Goal: Task Accomplishment & Management: Manage account settings

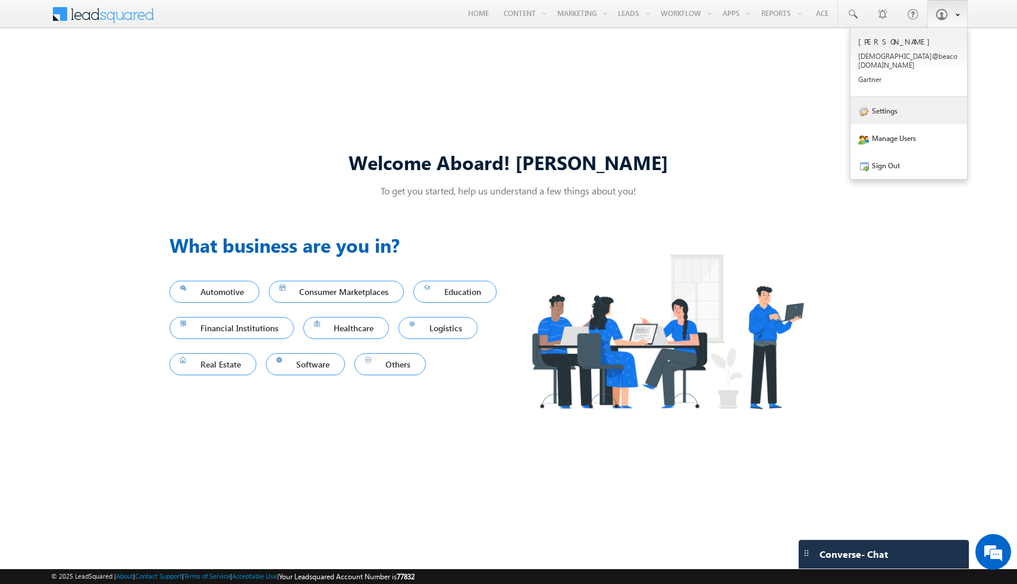
click at [893, 104] on link "Settings" at bounding box center [908, 110] width 117 height 27
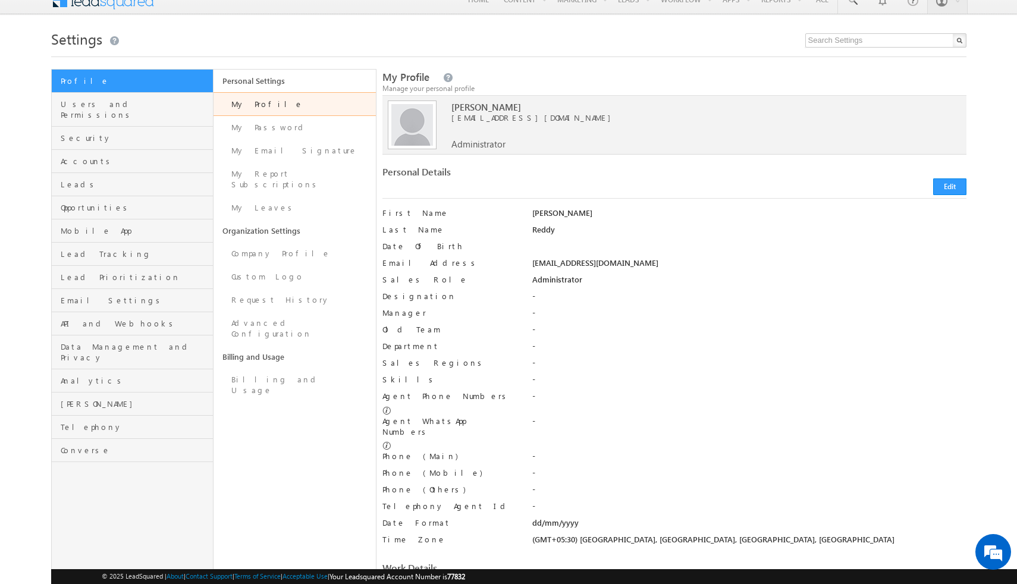
scroll to position [15, 0]
click at [59, 172] on link "Leads" at bounding box center [133, 183] width 162 height 23
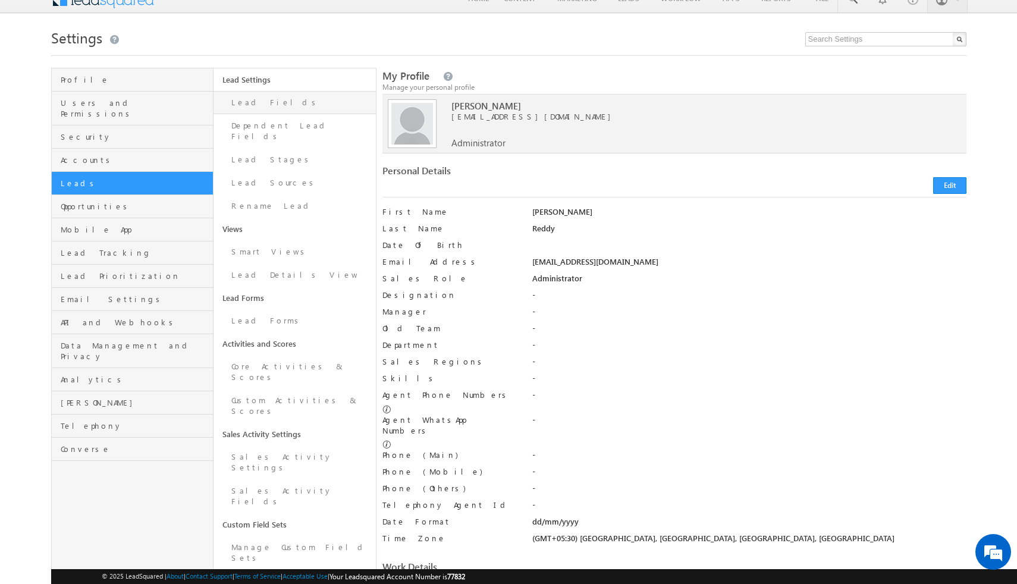
click at [259, 111] on link "Lead Fields" at bounding box center [294, 102] width 162 height 23
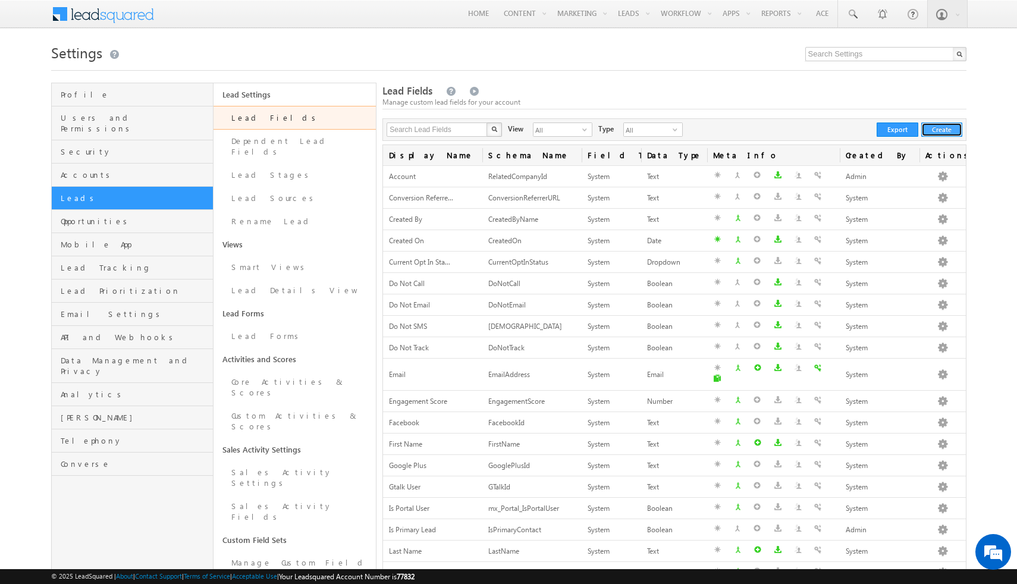
click at [935, 128] on button "Create" at bounding box center [941, 129] width 41 height 14
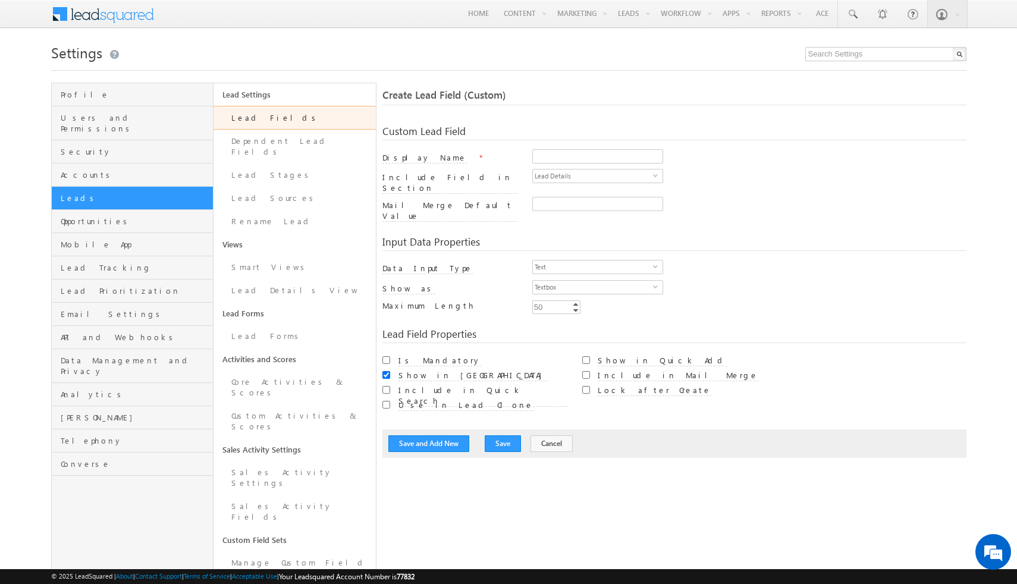
click at [380, 341] on div "Profile Users and Permissions Security Accounts Leads Opportunities Mobile App …" at bounding box center [508, 437] width 915 height 708
click at [385, 356] on input "Is Mandatory" at bounding box center [386, 360] width 8 height 8
checkbox input "true"
click at [385, 386] on input "Include in Quick Search" at bounding box center [386, 390] width 8 height 8
checkbox input "true"
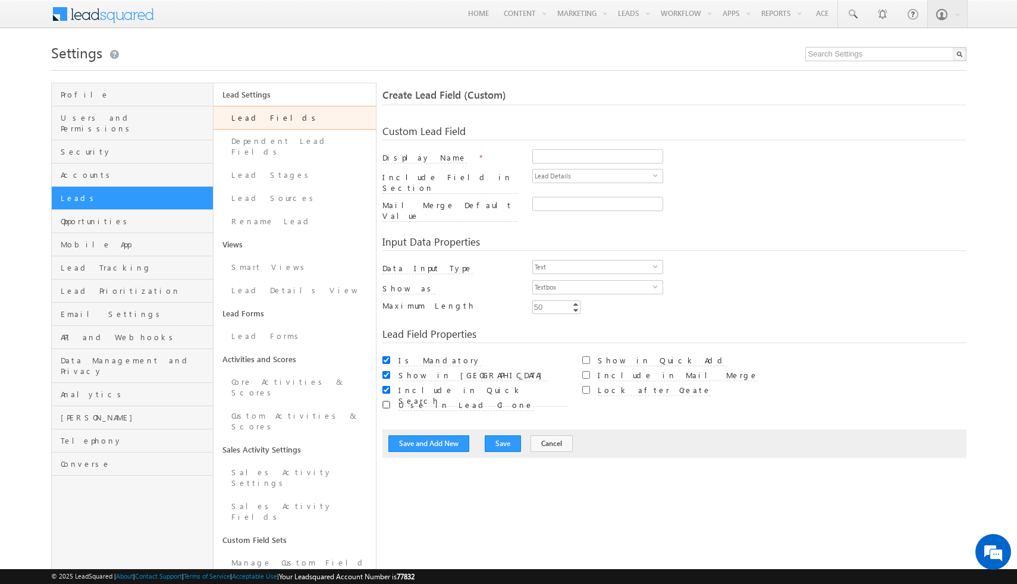
click at [385, 401] on input "Use in Lead Clone" at bounding box center [386, 405] width 8 height 8
checkbox input "true"
click at [383, 356] on input "Is Mandatory" at bounding box center [386, 360] width 8 height 8
checkbox input "false"
click at [573, 177] on span "Lead Details" at bounding box center [593, 175] width 120 height 13
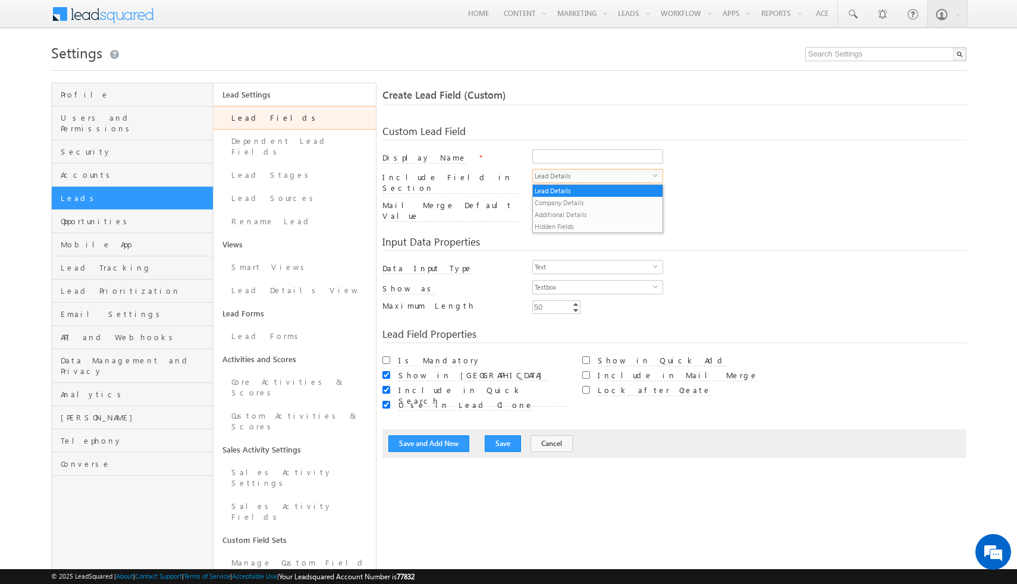
click at [504, 225] on div "Input Data Properties Data Input Type Text select 0 Number Type Integer select …" at bounding box center [673, 271] width 583 height 92
click at [594, 260] on span "Text" at bounding box center [593, 266] width 120 height 13
click at [738, 300] on div "Min Enter Value Increment Decrement 50 50 Increment Decrement" at bounding box center [749, 308] width 434 height 17
click at [559, 300] on input "50" at bounding box center [556, 307] width 48 height 14
click at [631, 300] on div "Min Enter Value Increment Decrement 50 50 Increment Decrement" at bounding box center [749, 308] width 434 height 17
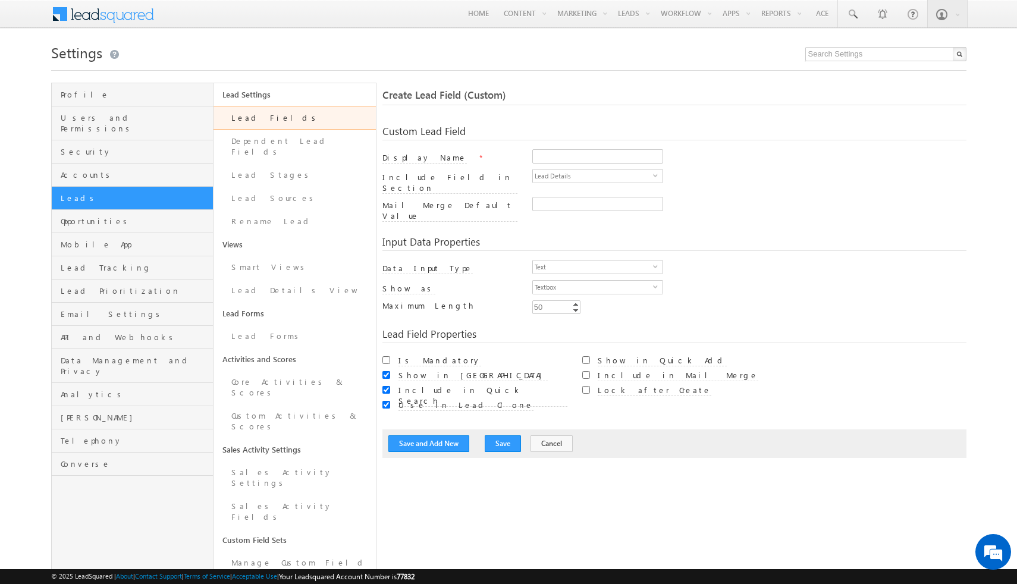
click at [543, 300] on div "50" at bounding box center [538, 307] width 12 height 14
click at [577, 301] on link "Increment" at bounding box center [576, 304] width 10 height 6
click at [577, 307] on link "Decrement" at bounding box center [576, 310] width 10 height 7
click at [575, 307] on link "Decrement" at bounding box center [576, 310] width 10 height 7
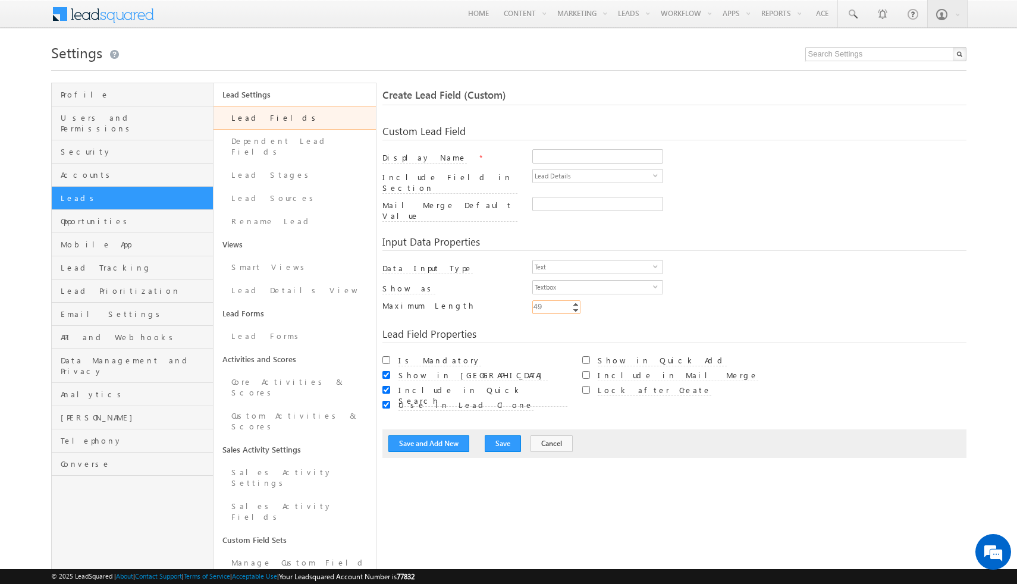
click at [575, 307] on link "Decrement" at bounding box center [576, 310] width 10 height 7
type input "48"
click at [575, 307] on link "Decrement" at bounding box center [576, 310] width 10 height 7
click at [609, 300] on div "Min Enter Value Increment Decrement 48 48 Increment Decrement" at bounding box center [749, 308] width 434 height 17
click at [741, 300] on div "Min Enter Value Increment Decrement 48 48 Increment Decrement" at bounding box center [749, 308] width 434 height 17
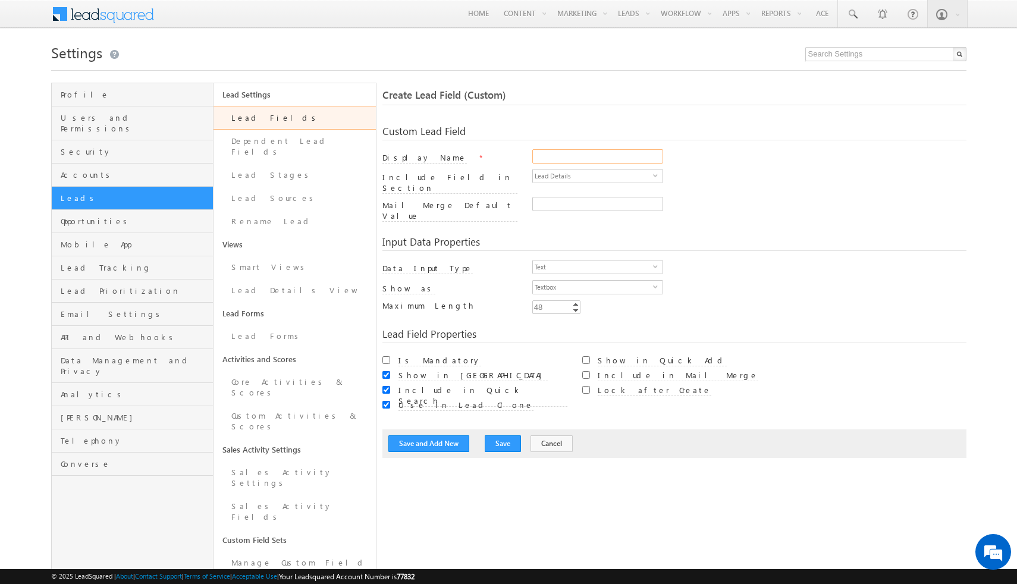
click at [553, 152] on input "Display Name" at bounding box center [597, 156] width 131 height 14
click at [556, 225] on div "Input Data Properties Data Input Type Text select 0 Number Type Integer select …" at bounding box center [673, 271] width 583 height 92
click at [266, 331] on link "Lead Forms" at bounding box center [294, 336] width 162 height 23
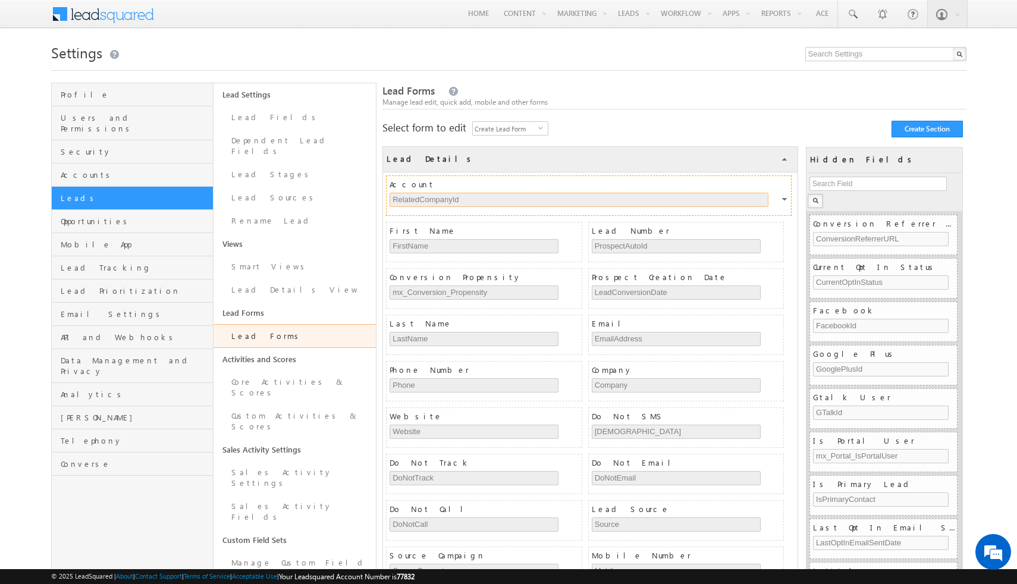
click at [477, 201] on input "RelatedCompanyId" at bounding box center [578, 200] width 379 height 14
click at [507, 206] on input "RelatedCompanyId" at bounding box center [578, 200] width 379 height 14
click at [506, 244] on input "FirstName" at bounding box center [473, 246] width 169 height 14
click at [605, 247] on input "ProspectAutoId" at bounding box center [676, 246] width 169 height 14
click at [605, 246] on input "ProspectAutoId" at bounding box center [676, 246] width 169 height 14
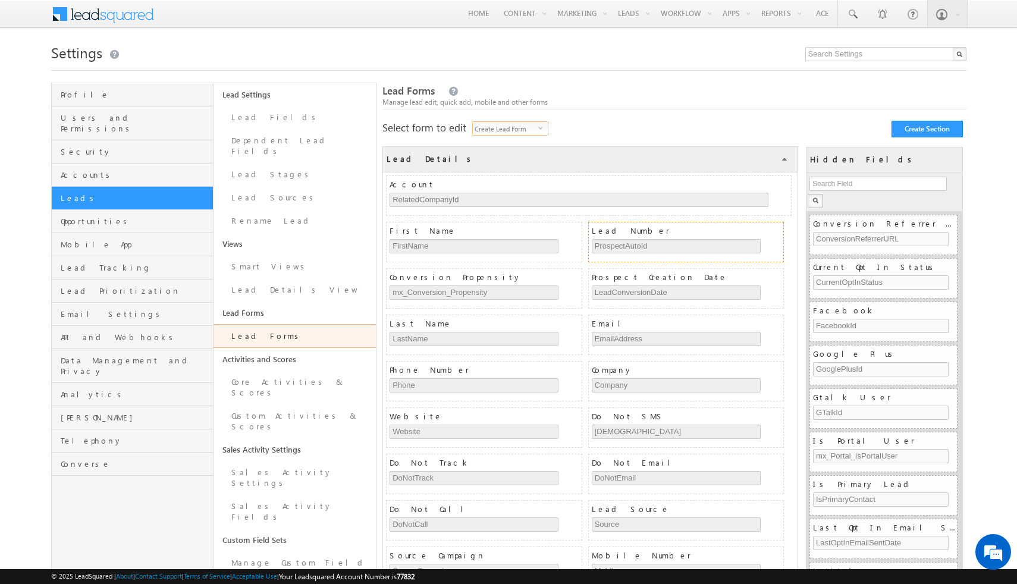
click at [514, 125] on span "Create Lead Form" at bounding box center [505, 128] width 65 height 13
click at [757, 159] on span at bounding box center [755, 159] width 8 height 8
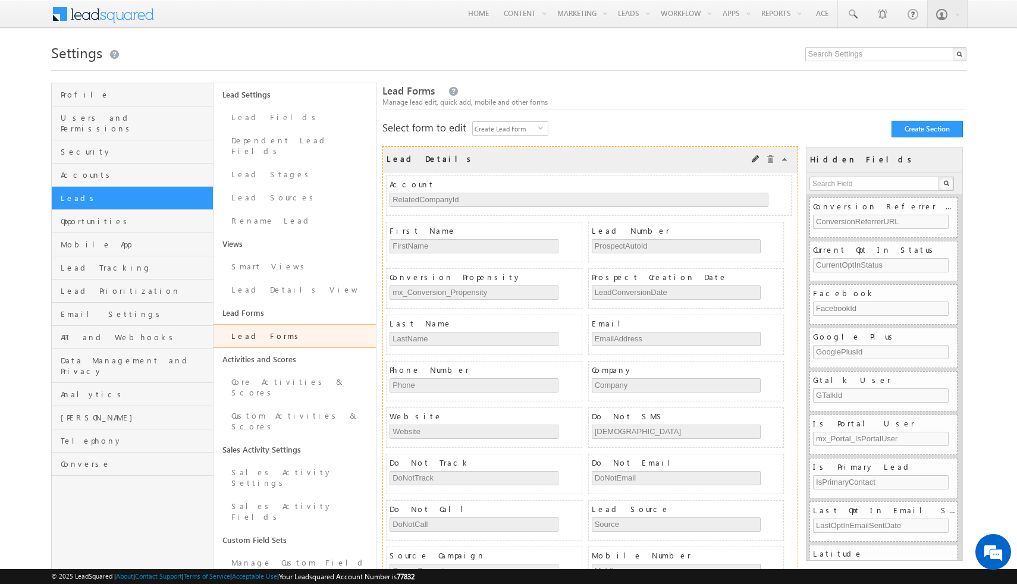
click at [472, 153] on div "Lead Details COLLAPSE" at bounding box center [590, 160] width 414 height 26
click at [461, 203] on input "RelatedCompanyId" at bounding box center [578, 200] width 379 height 14
click at [750, 198] on input "RelatedCompanyId" at bounding box center [578, 200] width 379 height 14
click at [782, 199] on div at bounding box center [785, 201] width 7 height 11
click at [764, 217] on link "Edit" at bounding box center [764, 213] width 64 height 14
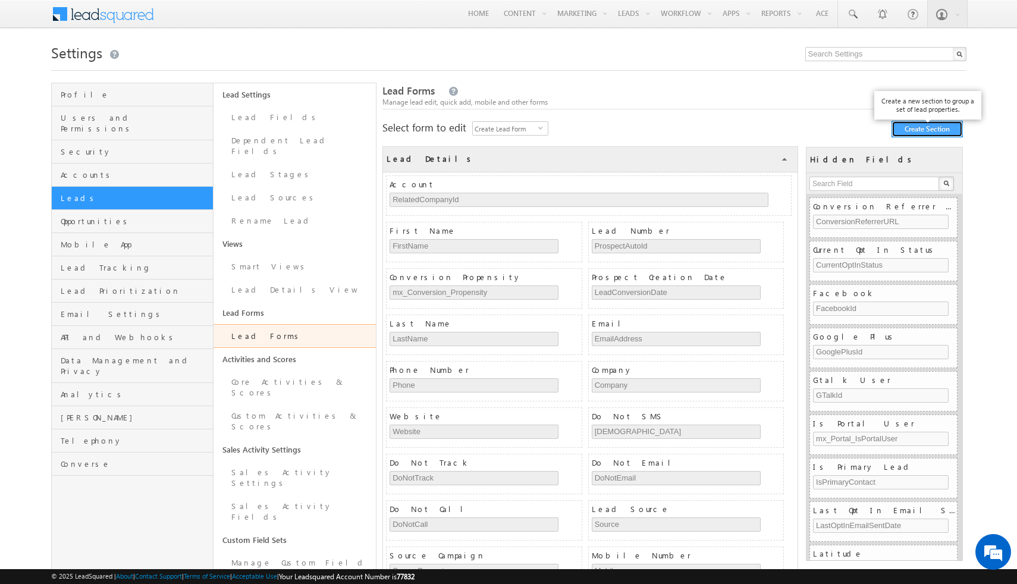
click at [924, 131] on button "Create Section" at bounding box center [926, 129] width 71 height 17
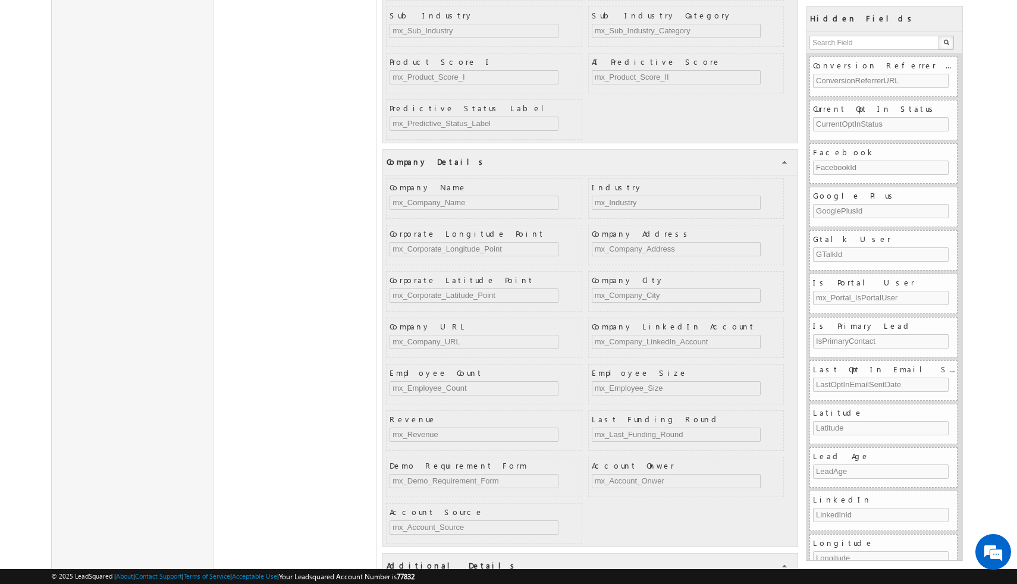
scroll to position [1262, 0]
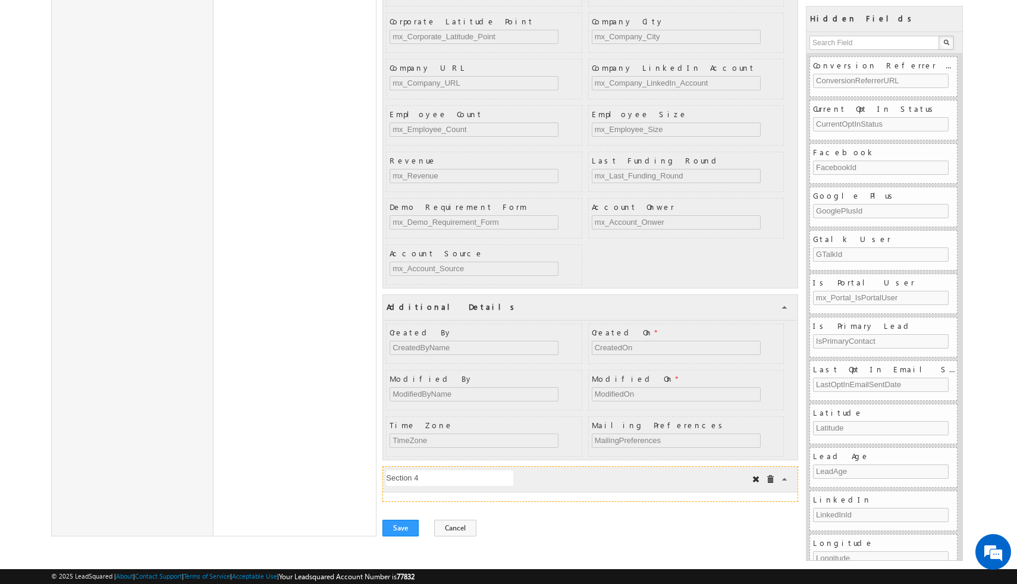
click at [459, 480] on input "txt" at bounding box center [449, 477] width 127 height 15
click at [435, 482] on input "txt" at bounding box center [449, 477] width 127 height 15
click at [753, 480] on span at bounding box center [755, 479] width 8 height 8
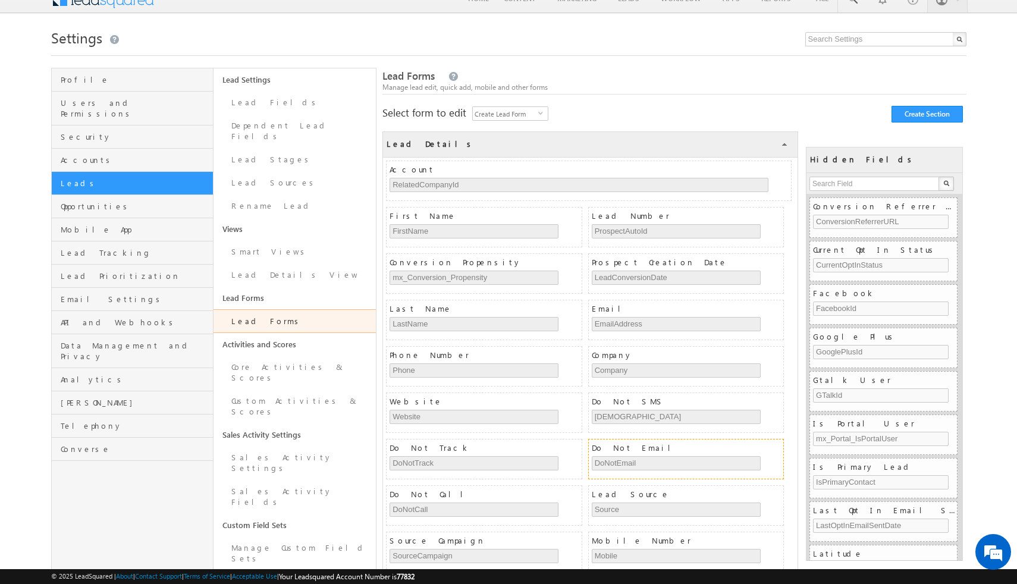
scroll to position [0, 0]
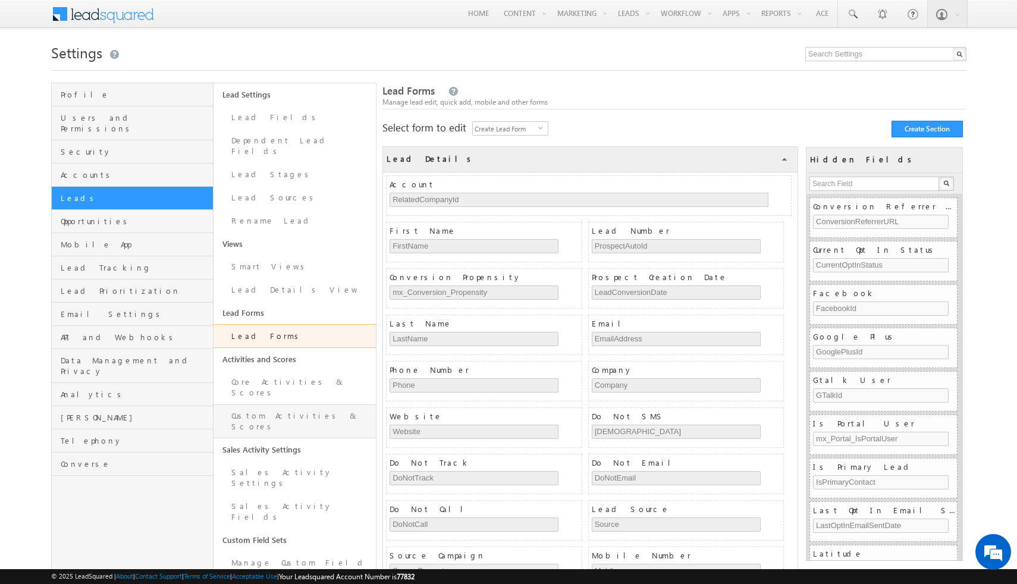
click at [291, 404] on link "Custom Activities & Scores" at bounding box center [294, 421] width 162 height 34
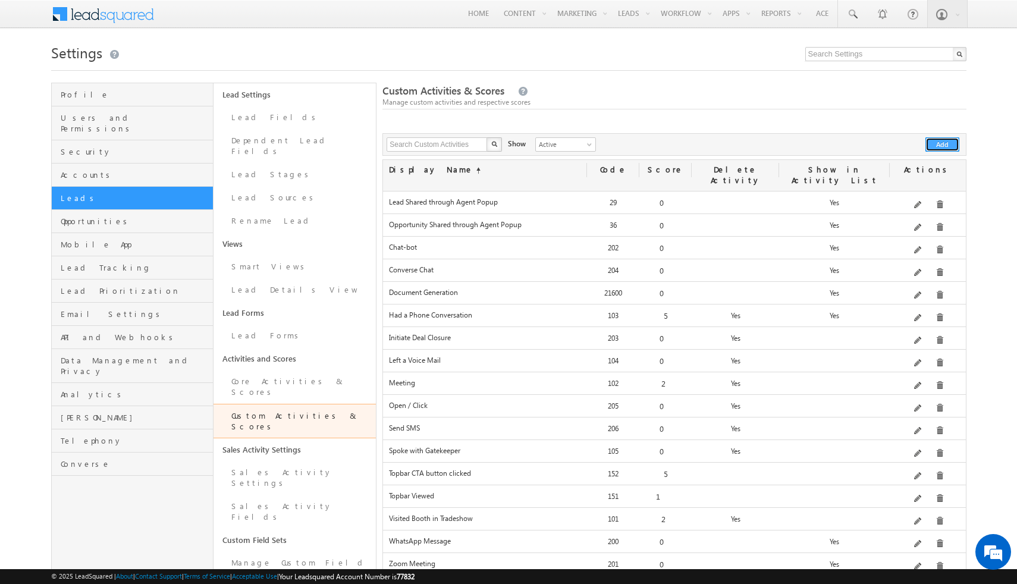
click at [943, 149] on button "Add" at bounding box center [942, 144] width 34 height 14
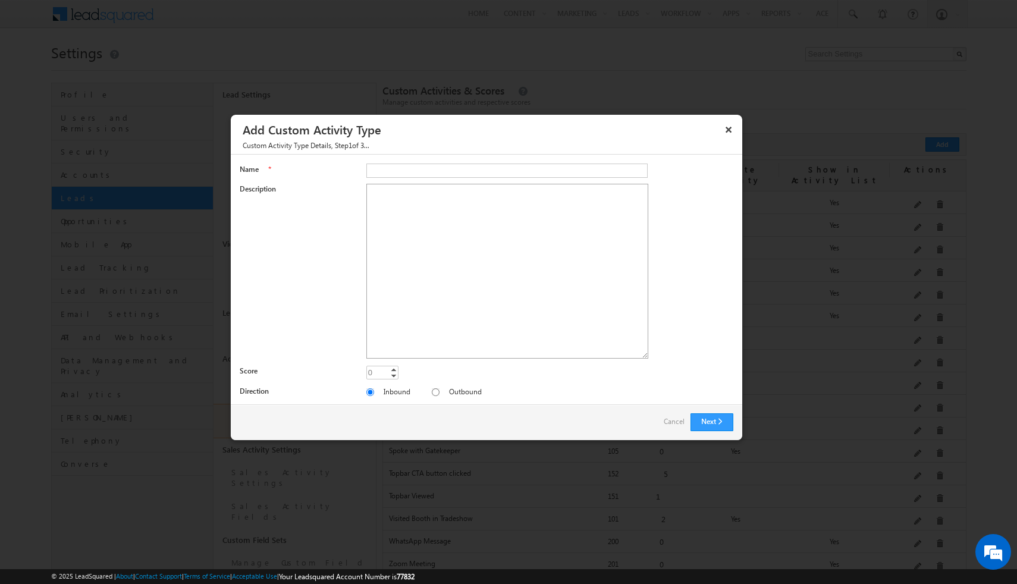
drag, startPoint x: 644, startPoint y: 232, endPoint x: 646, endPoint y: 353, distance: 121.3
click at [646, 353] on textarea "Description" at bounding box center [507, 271] width 282 height 175
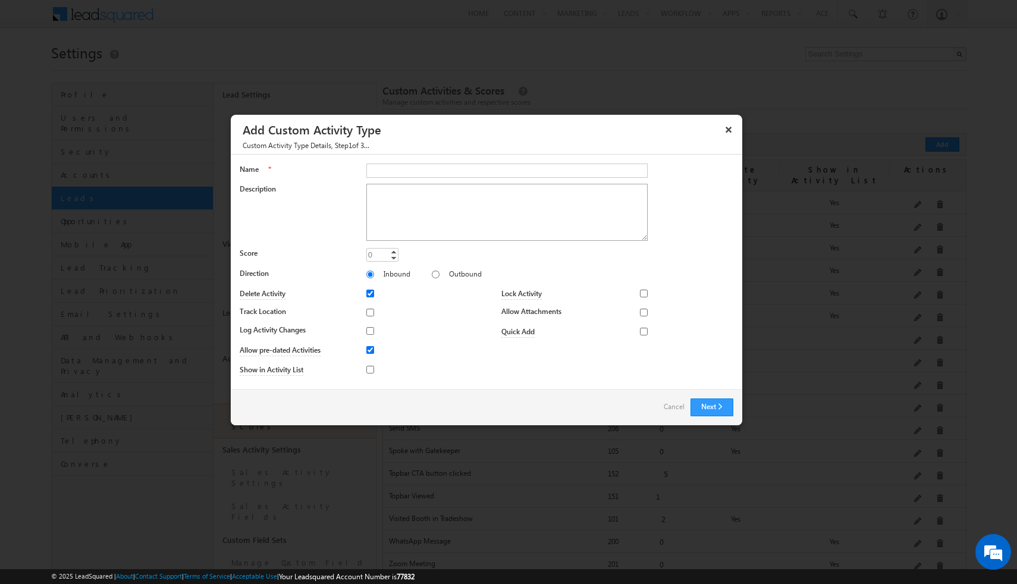
drag, startPoint x: 646, startPoint y: 353, endPoint x: 645, endPoint y: 235, distance: 118.3
click at [645, 235] on textarea "Description" at bounding box center [506, 212] width 281 height 57
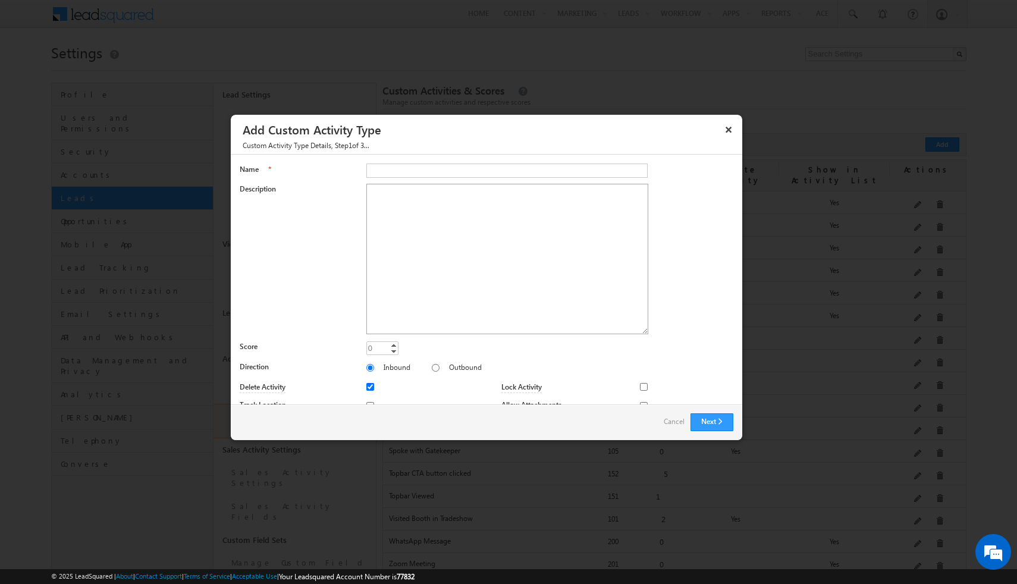
drag, startPoint x: 645, startPoint y: 235, endPoint x: 645, endPoint y: 330, distance: 95.1
click at [645, 330] on textarea "Description" at bounding box center [507, 259] width 282 height 150
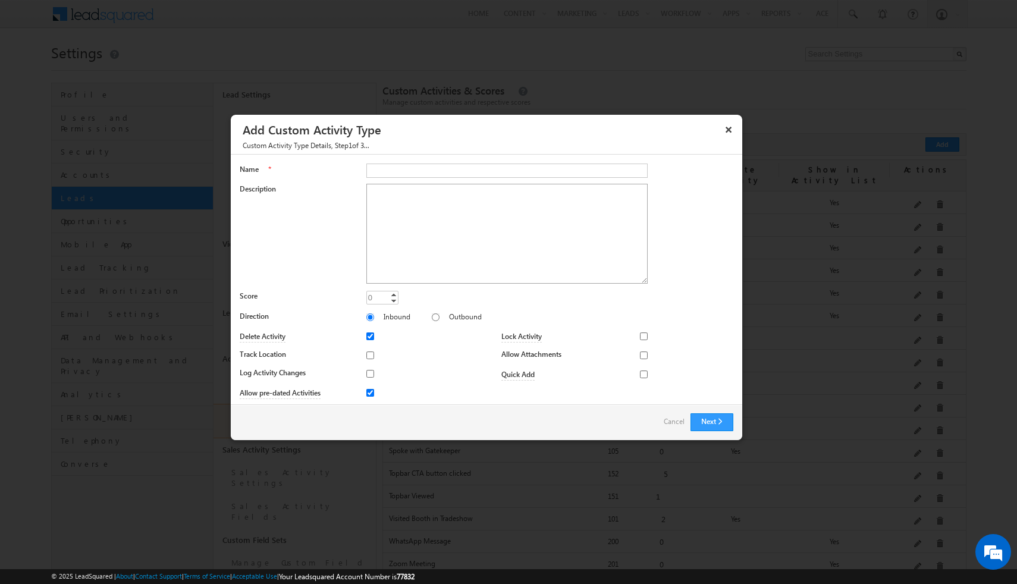
drag, startPoint x: 644, startPoint y: 332, endPoint x: 646, endPoint y: 284, distance: 48.2
click at [646, 283] on textarea "Description" at bounding box center [506, 234] width 281 height 100
click at [431, 14] on div at bounding box center [508, 292] width 1017 height 584
click at [725, 133] on button "×" at bounding box center [728, 129] width 19 height 21
